Goal: Information Seeking & Learning: Learn about a topic

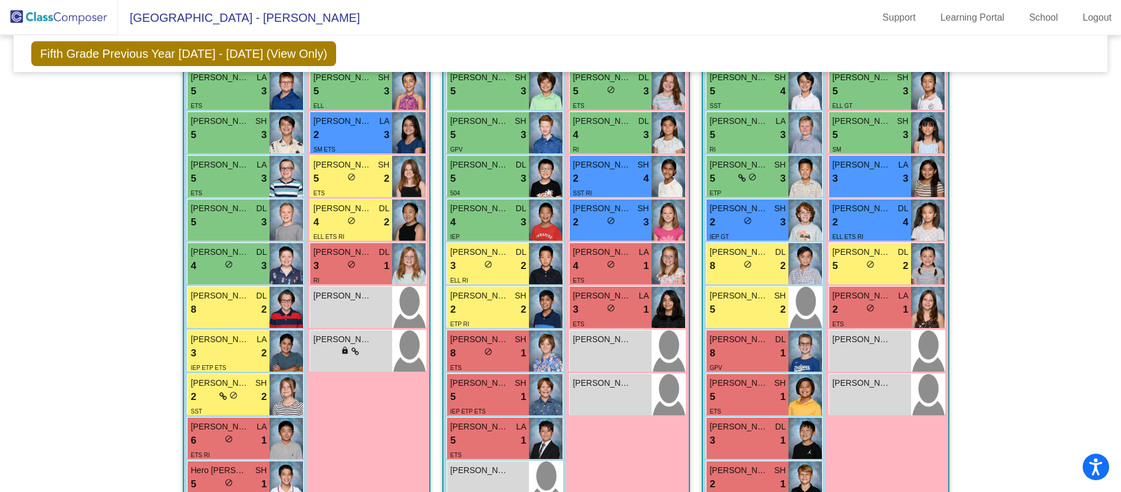
scroll to position [482, 0]
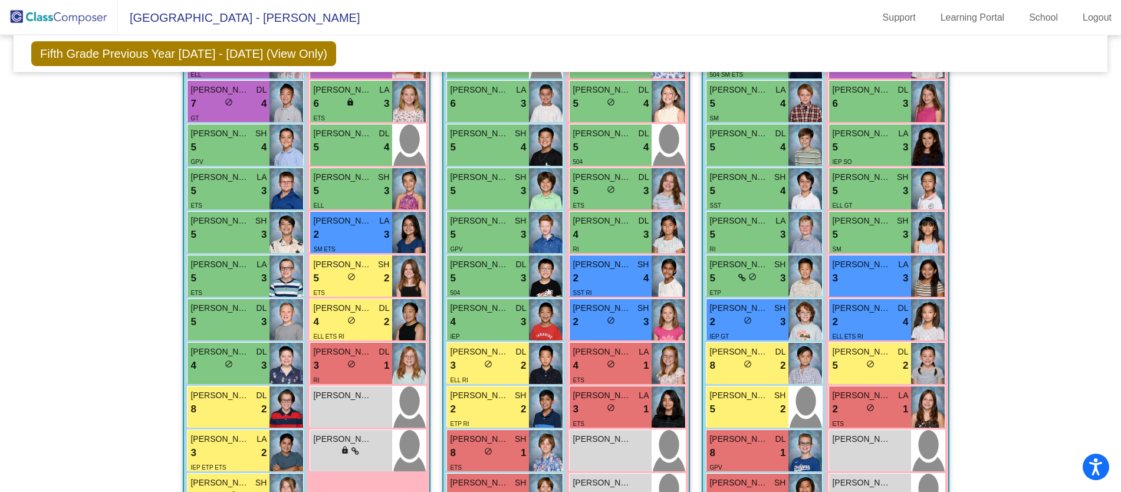
click at [65, 10] on img at bounding box center [59, 17] width 118 height 35
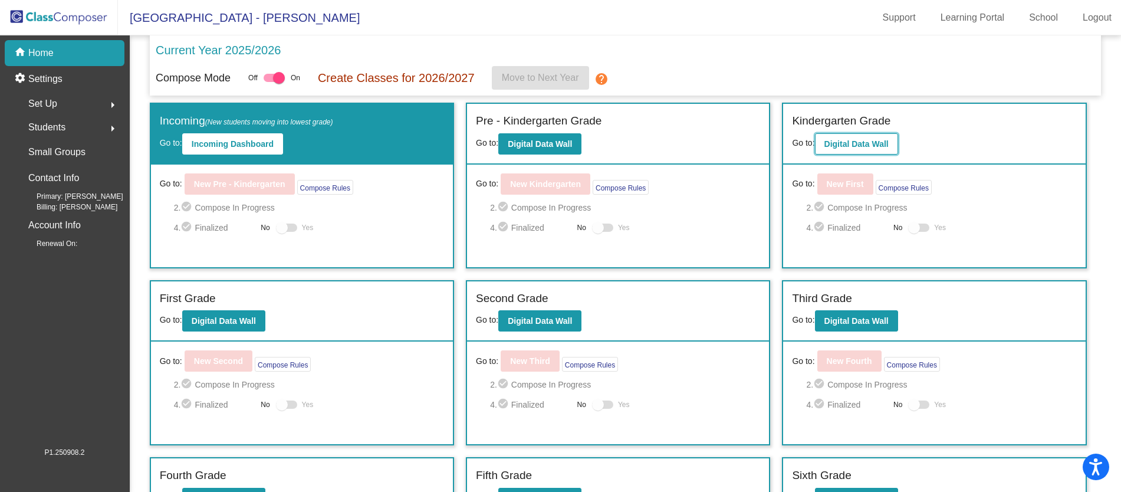
click at [836, 146] on b "Digital Data Wall" at bounding box center [856, 143] width 64 height 9
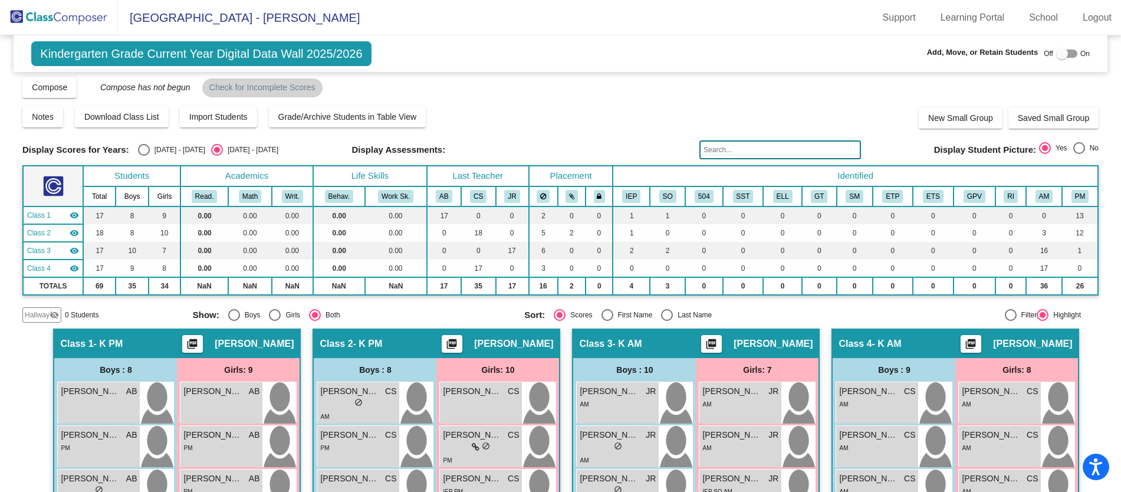
scroll to position [4, 0]
click at [75, 18] on img at bounding box center [59, 17] width 118 height 35
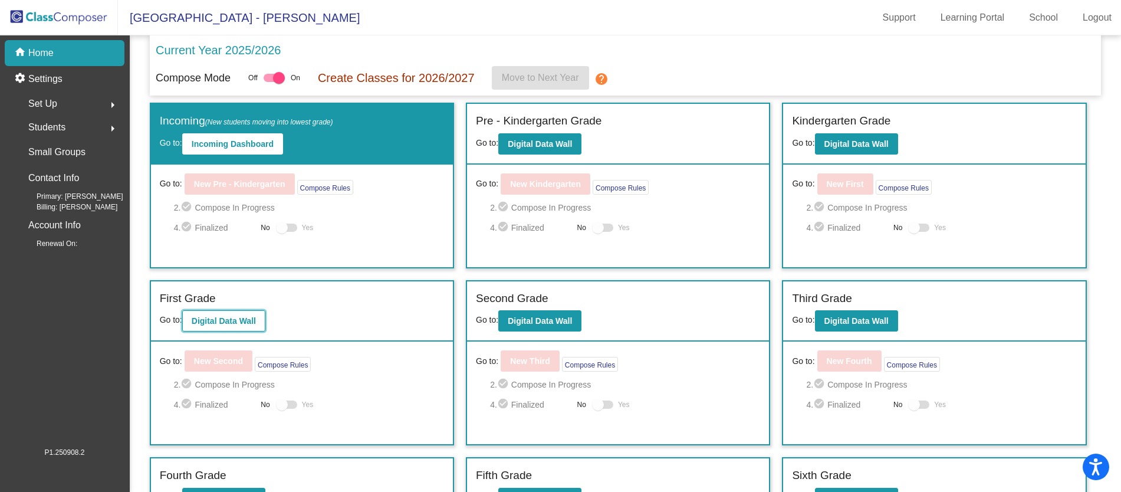
click at [251, 323] on b "Digital Data Wall" at bounding box center [224, 320] width 64 height 9
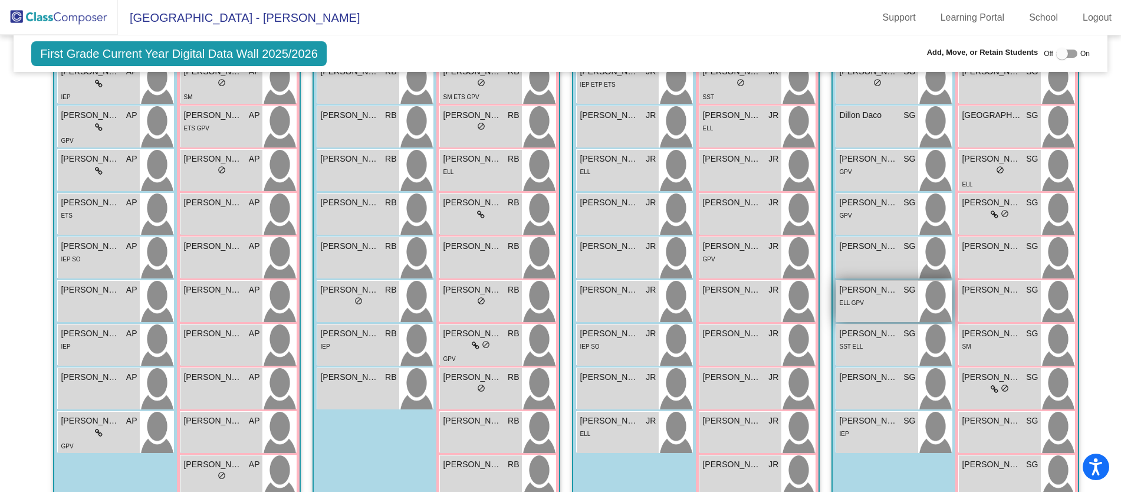
scroll to position [408, 0]
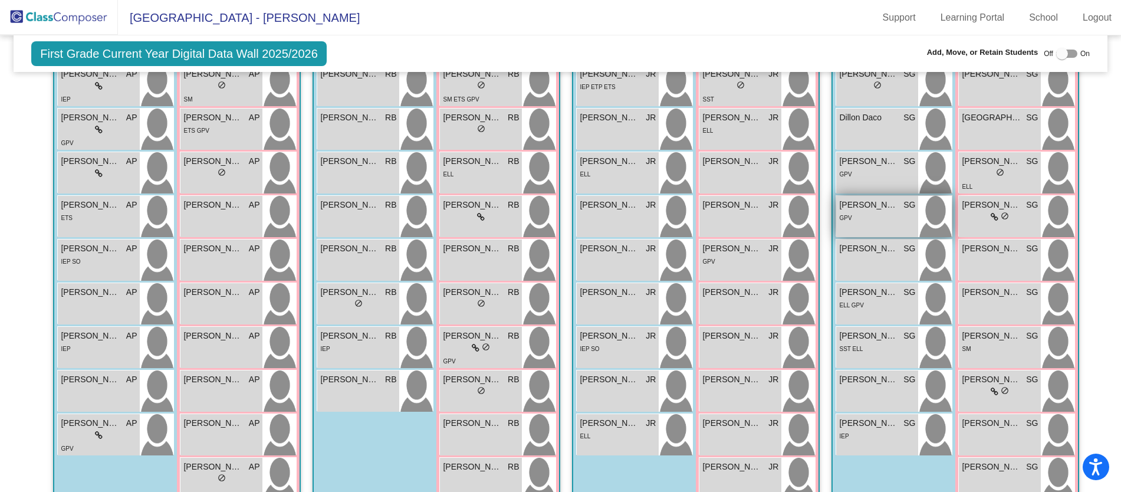
click at [890, 219] on div "GPV" at bounding box center [877, 217] width 76 height 12
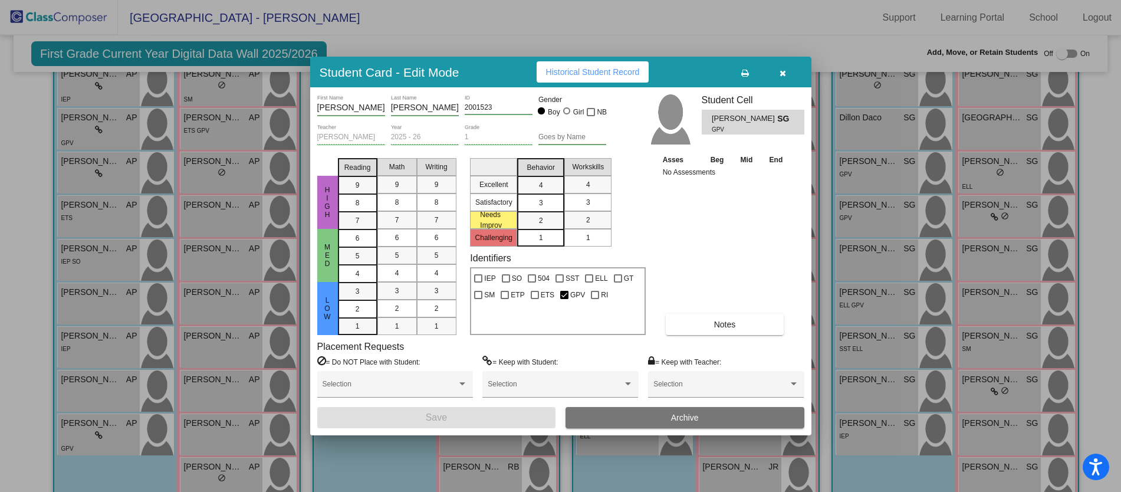
click at [749, 334] on button "Notes" at bounding box center [725, 324] width 119 height 21
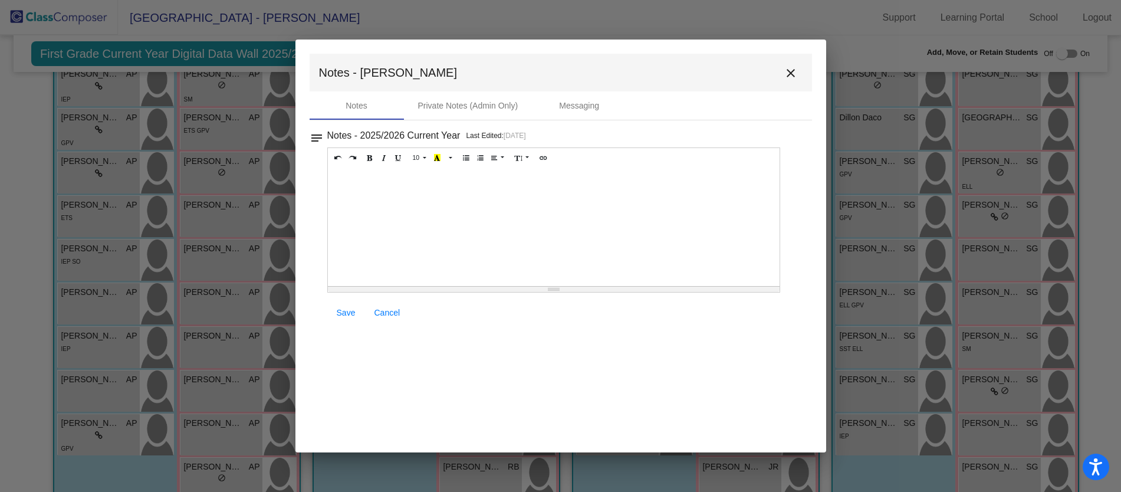
click at [791, 74] on mat-icon "close" at bounding box center [791, 73] width 14 height 14
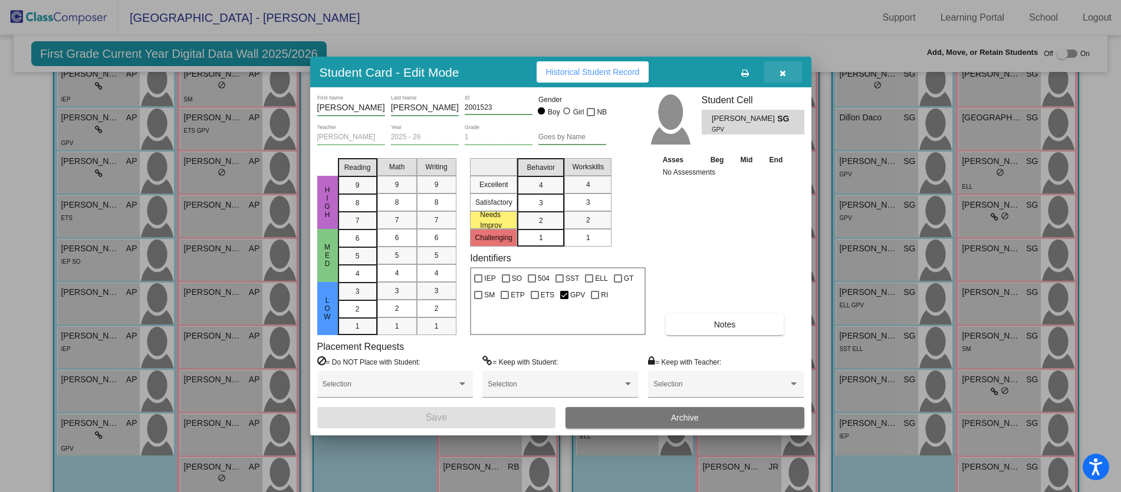
click at [777, 71] on button "button" at bounding box center [783, 71] width 38 height 21
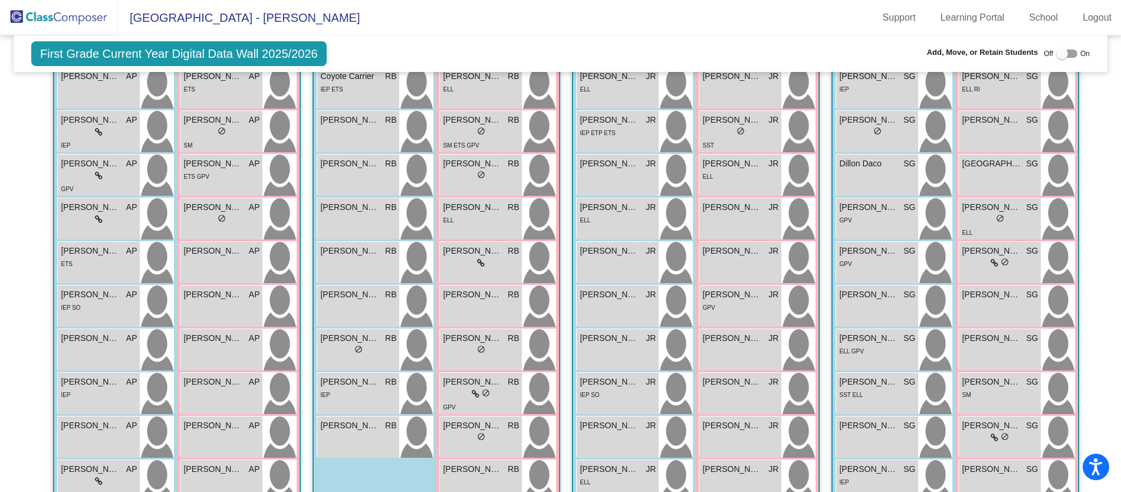
scroll to position [384, 0]
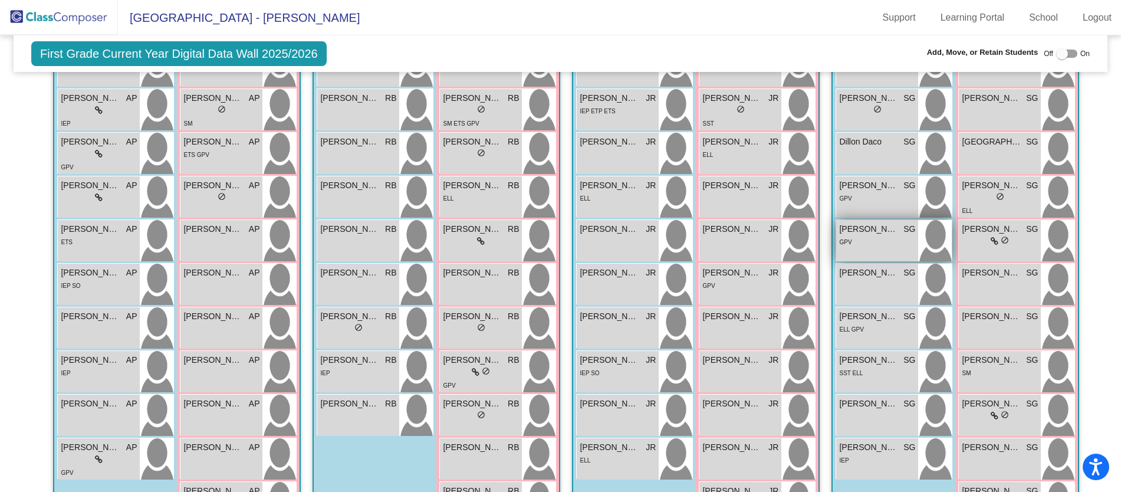
click at [858, 251] on div "[PERSON_NAME] SG lock do_not_disturb_alt GPV" at bounding box center [877, 240] width 82 height 41
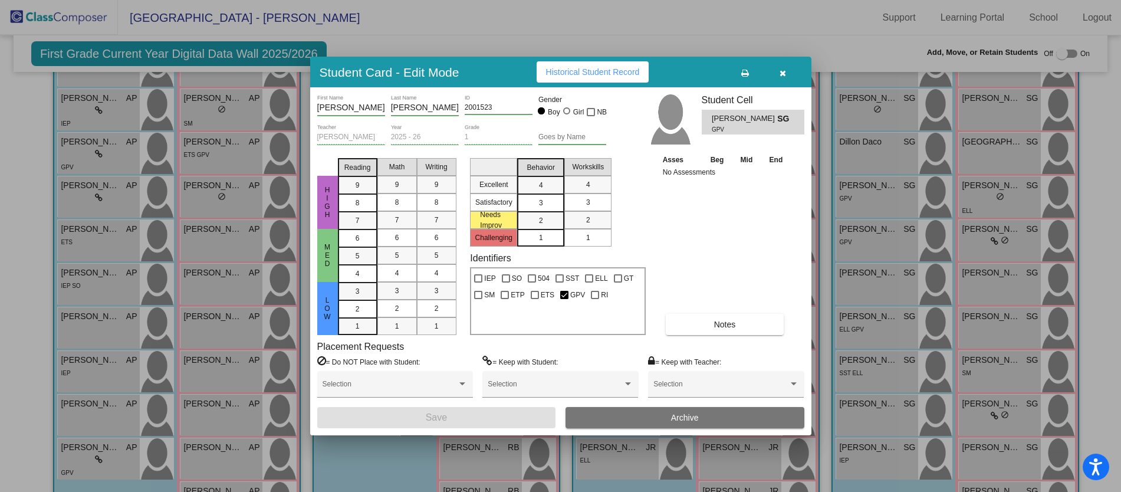
click at [781, 76] on icon "button" at bounding box center [782, 73] width 6 height 8
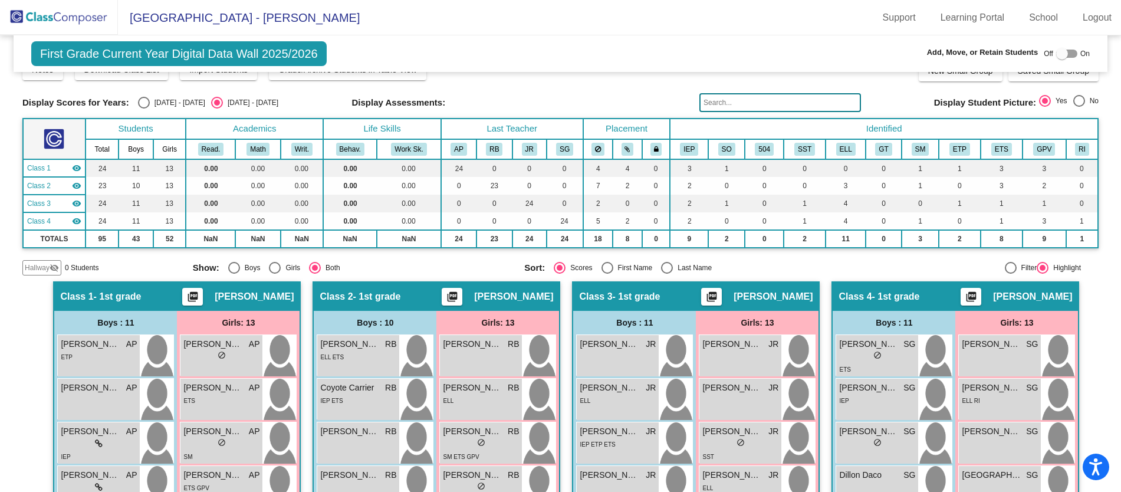
scroll to position [51, 0]
click at [141, 102] on div "Select an option" at bounding box center [144, 102] width 12 height 12
click at [143, 108] on input "[DATE] - [DATE]" at bounding box center [143, 108] width 1 height 1
radio input "true"
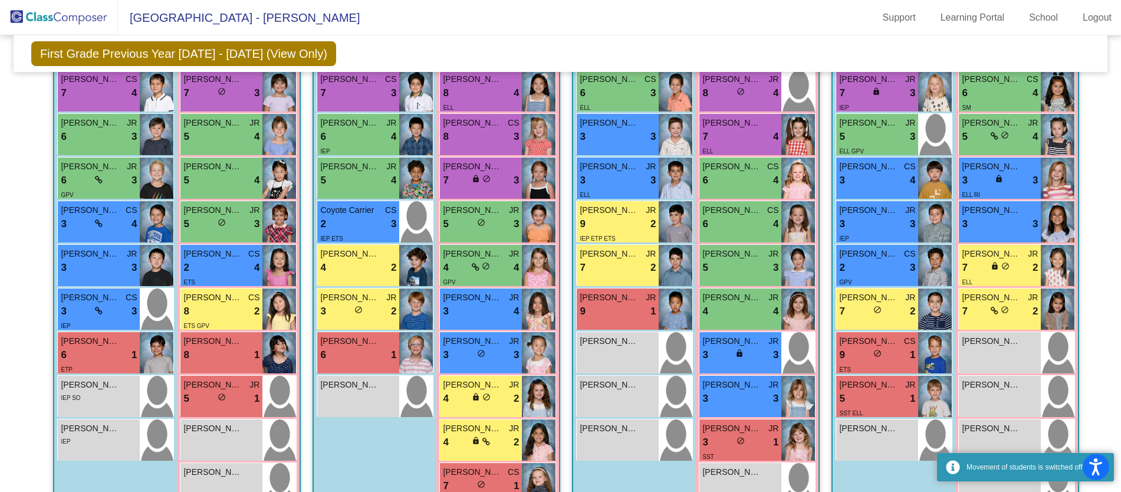
scroll to position [382, 0]
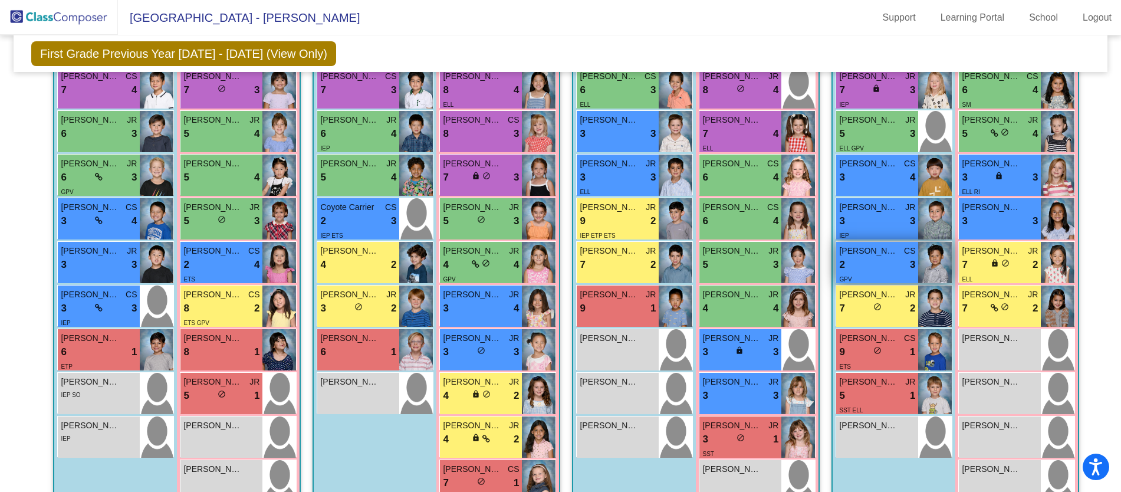
click at [860, 265] on div "2 lock do_not_disturb_alt 3" at bounding box center [877, 264] width 76 height 15
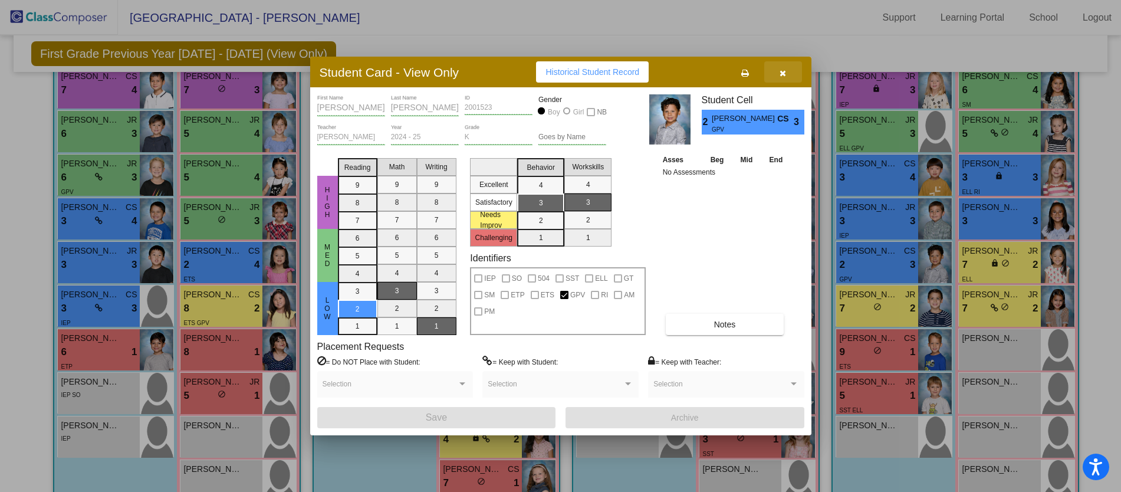
click at [785, 71] on icon "button" at bounding box center [782, 73] width 6 height 8
